Goal: Information Seeking & Learning: Learn about a topic

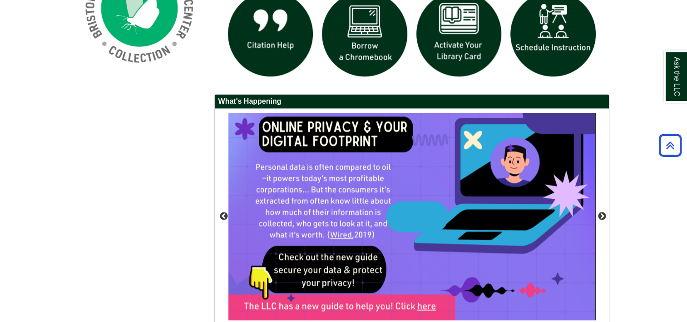
scroll to position [590, 0]
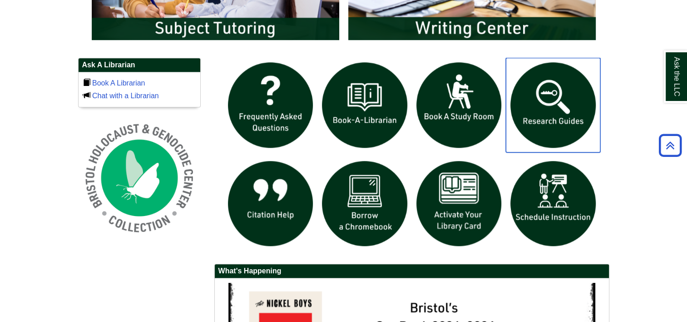
click at [565, 101] on img "slideshow" at bounding box center [553, 105] width 94 height 94
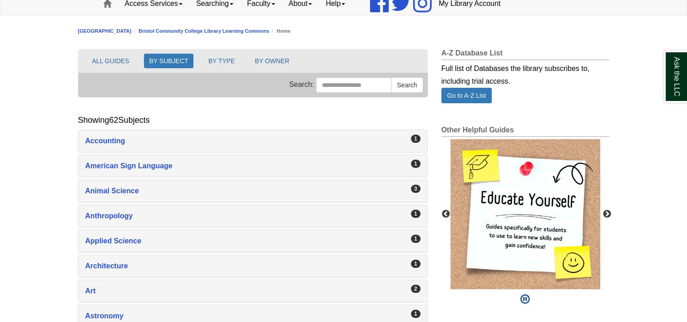
scroll to position [91, 0]
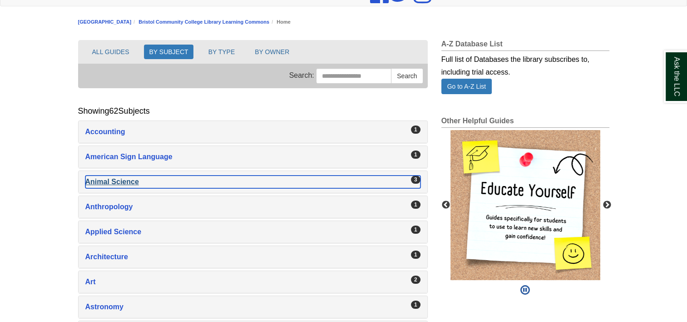
click at [412, 179] on div "3" at bounding box center [416, 179] width 10 height 8
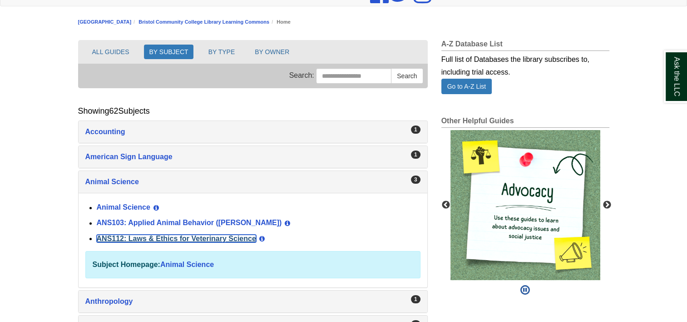
click at [185, 235] on link "ANS112: Laws & Ethics for Veterinary Science" at bounding box center [176, 238] width 159 height 8
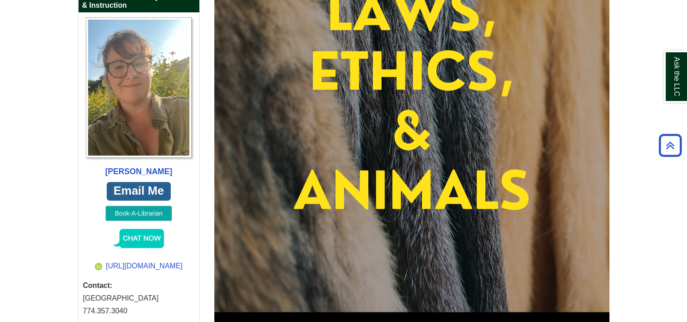
scroll to position [76, 0]
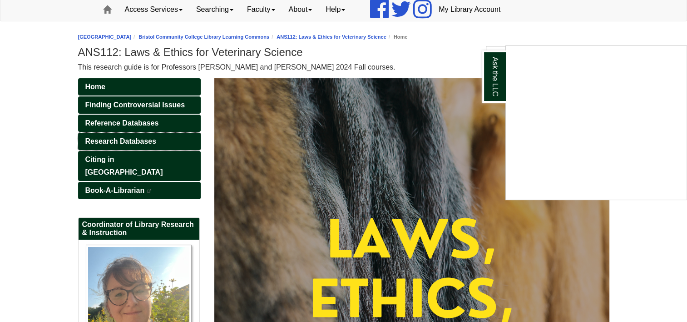
drag, startPoint x: 118, startPoint y: 122, endPoint x: 127, endPoint y: 136, distance: 17.1
click at [127, 136] on div "Ask the LLC" at bounding box center [343, 161] width 687 height 322
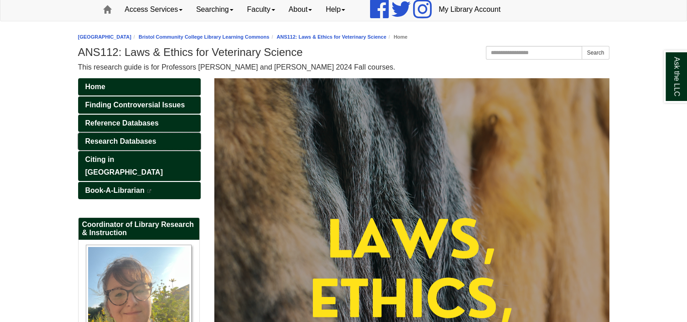
click at [127, 137] on span "Research Databases" at bounding box center [120, 141] width 71 height 8
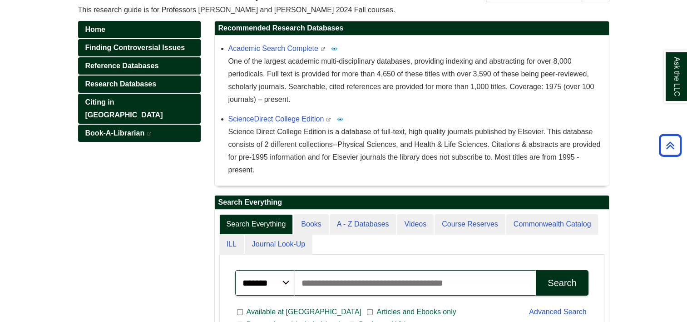
scroll to position [69, 0]
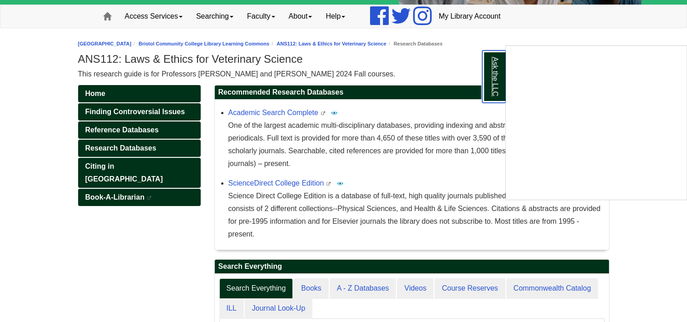
click at [483, 51] on link "Ask the LLC" at bounding box center [494, 76] width 24 height 52
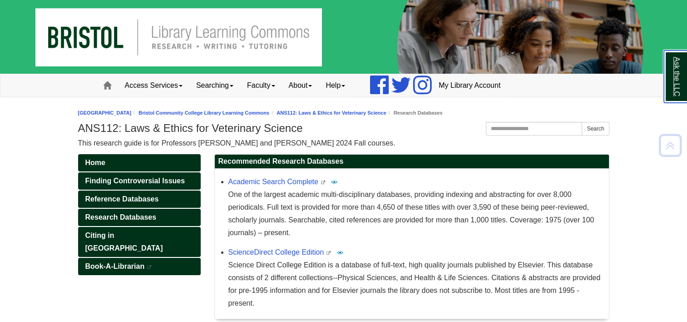
scroll to position [45, 0]
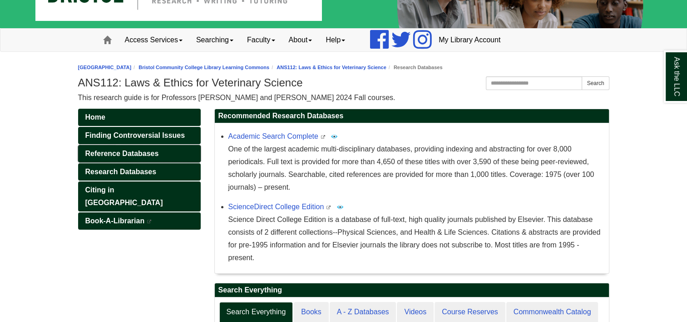
click at [143, 149] on span "Reference Databases" at bounding box center [122, 153] width 74 height 8
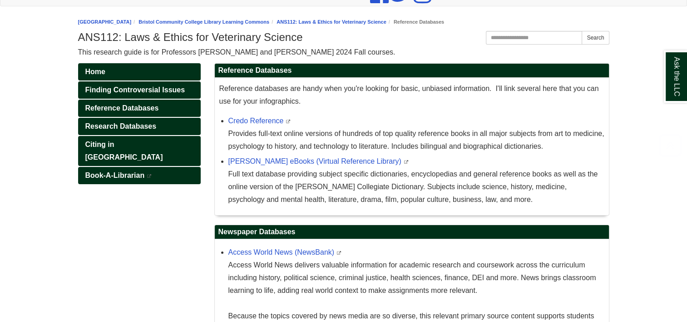
scroll to position [197, 0]
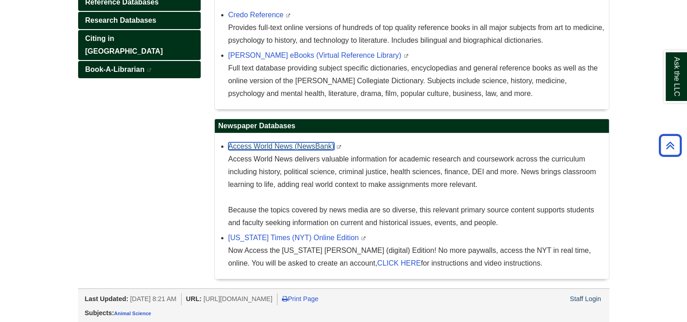
click at [288, 146] on link "Access World News (NewsBank)" at bounding box center [281, 146] width 106 height 8
